Goal: Task Accomplishment & Management: Use online tool/utility

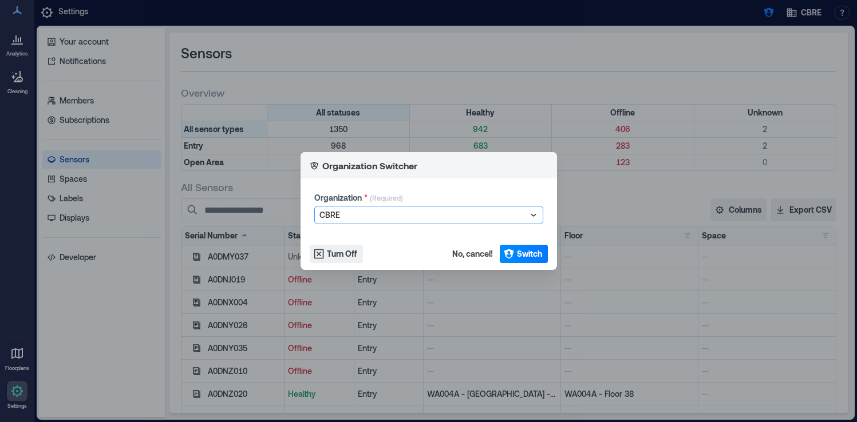
click at [446, 220] on div at bounding box center [422, 215] width 207 height 14
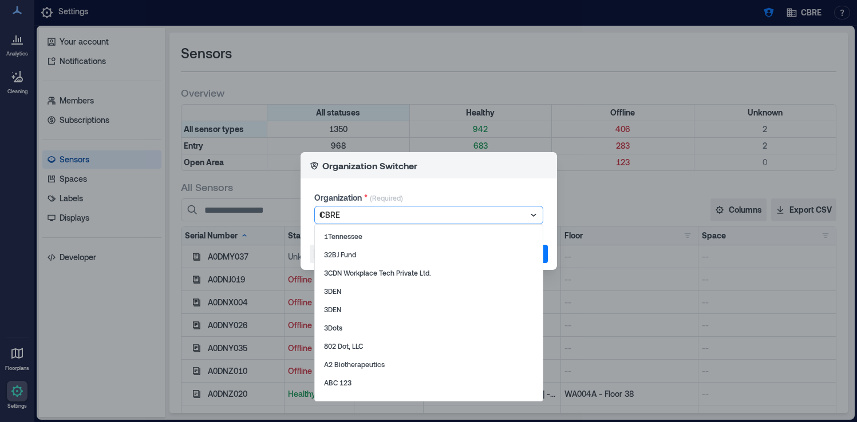
type input "***"
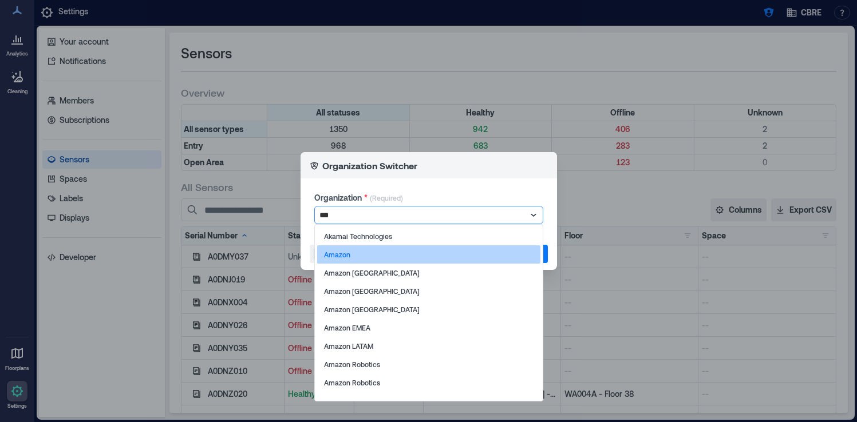
click at [416, 255] on div "Amazon" at bounding box center [428, 254] width 223 height 18
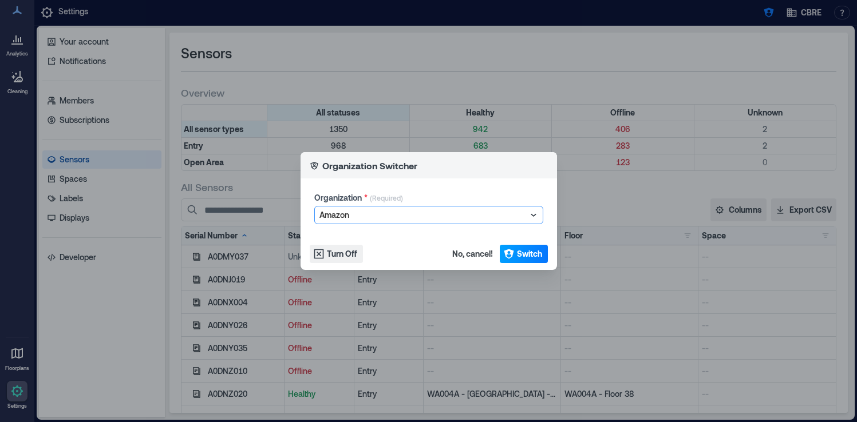
click at [513, 255] on icon "button" at bounding box center [508, 253] width 11 height 11
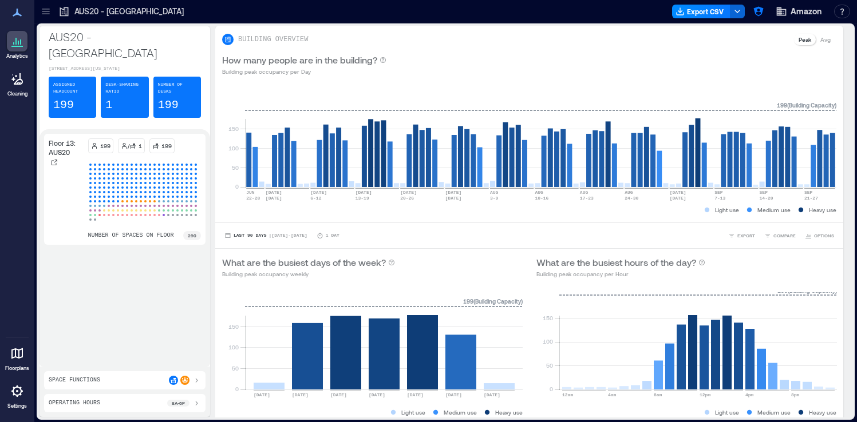
click at [19, 387] on icon at bounding box center [16, 391] width 11 height 11
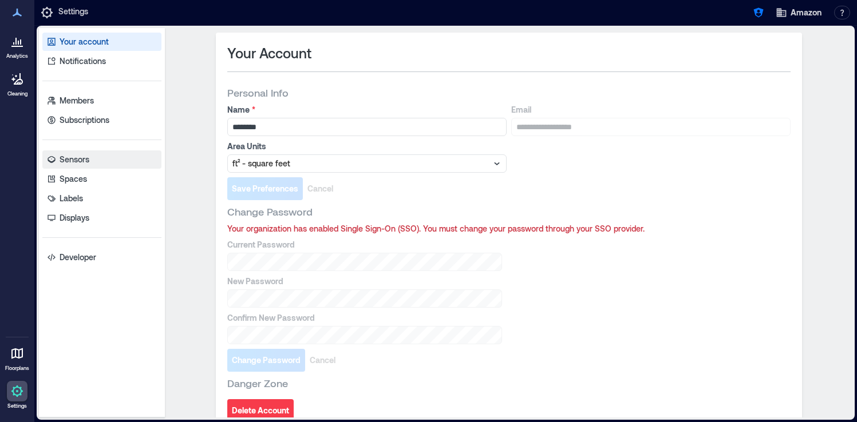
click at [120, 157] on link "Sensors" at bounding box center [101, 159] width 119 height 18
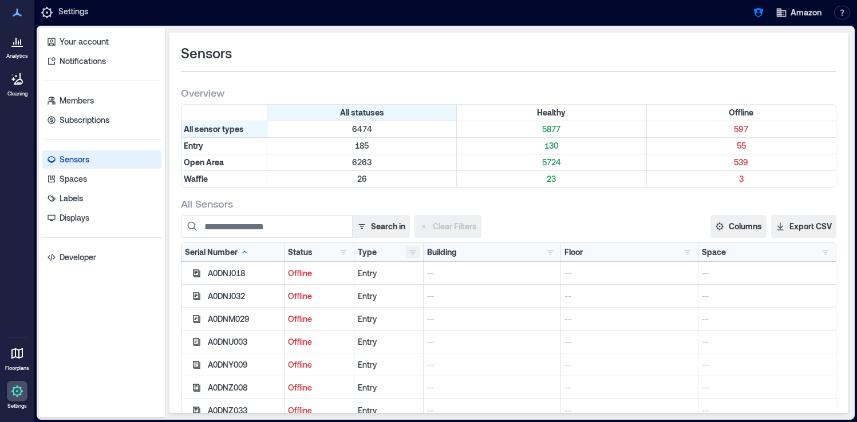
click at [413, 254] on button "button" at bounding box center [413, 252] width 14 height 11
click at [417, 312] on div "Waffle 26" at bounding box center [455, 313] width 86 height 11
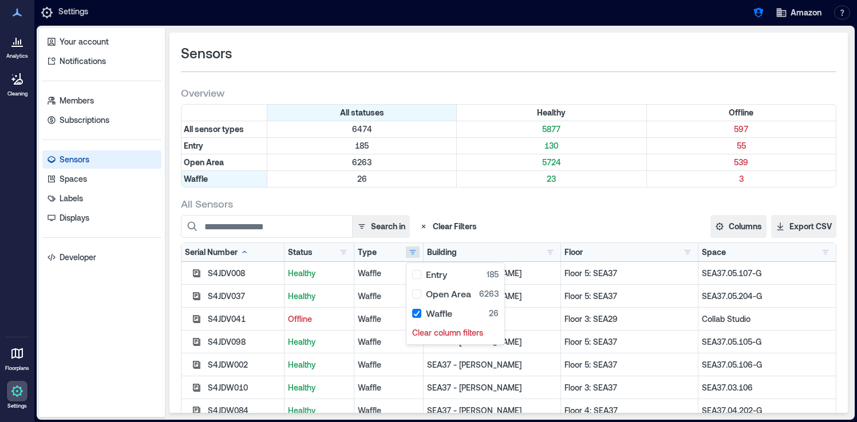
click at [533, 219] on div "Search in Clear Filters" at bounding box center [410, 226] width 458 height 23
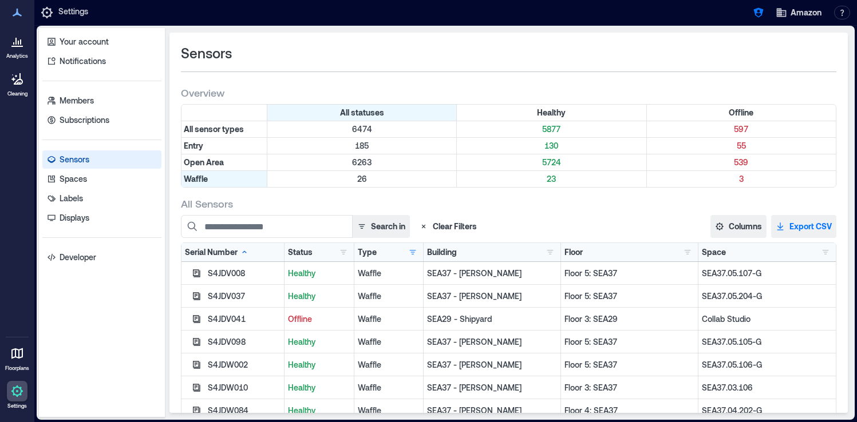
click at [811, 227] on button "Export CSV" at bounding box center [803, 226] width 65 height 23
